Goal: Register for event/course

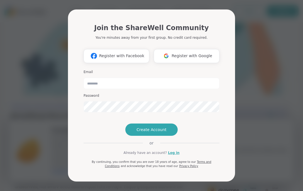
click at [48, 87] on div "Join the ShareWell Community You're minutes away from your first group. No cred…" at bounding box center [151, 95] width 297 height 191
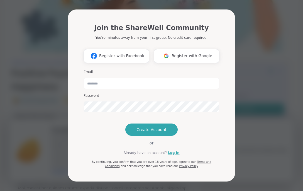
scroll to position [44, 0]
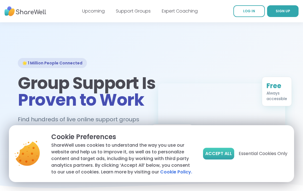
click at [217, 153] on span "Accept All" at bounding box center [219, 153] width 27 height 7
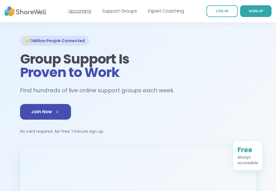
click at [82, 9] on link "Upcoming" at bounding box center [80, 11] width 23 height 6
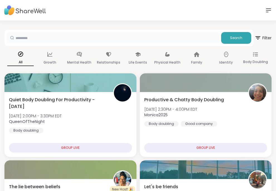
click at [74, 39] on input "text" at bounding box center [113, 37] width 212 height 11
type input "**********"
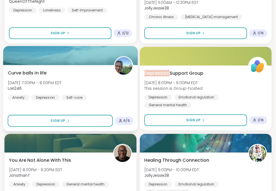
scroll to position [897, 0]
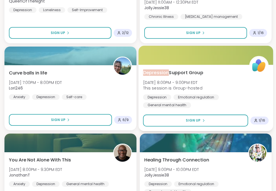
click at [211, 75] on div "[MEDICAL_DATA] Support Group [DATE] 8:00PM - 9:00PM EDT This session is Group-h…" at bounding box center [205, 88] width 125 height 39
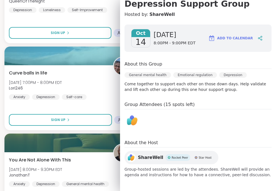
scroll to position [57, 0]
